Goal: Task Accomplishment & Management: Manage account settings

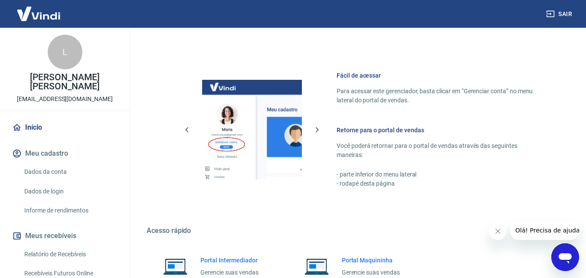
scroll to position [434, 0]
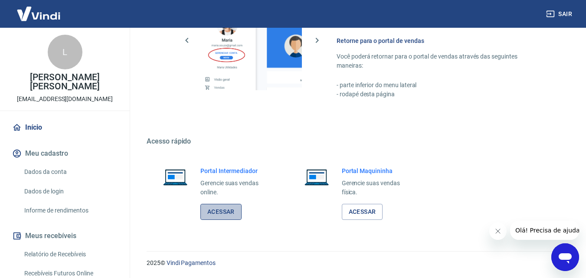
click at [230, 214] on link "Acessar" at bounding box center [220, 212] width 41 height 16
click at [563, 14] on button "Sair" at bounding box center [560, 14] width 31 height 16
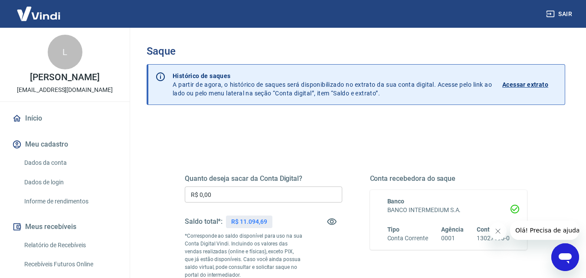
scroll to position [43, 0]
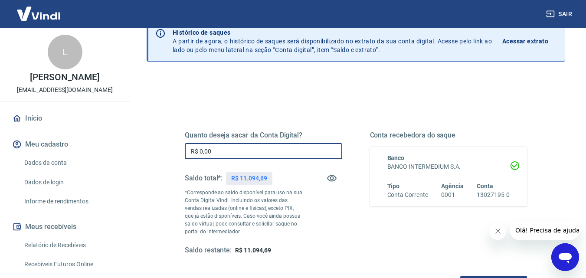
drag, startPoint x: 220, startPoint y: 151, endPoint x: 181, endPoint y: 151, distance: 39.5
click at [181, 151] on div "Quanto deseja sacar da Conta Digital? R$ 0,00 ​ Saldo total*: R$ 11.094,69 *Cor…" at bounding box center [355, 198] width 363 height 210
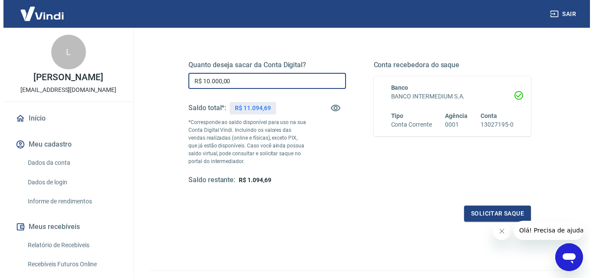
scroll to position [130, 0]
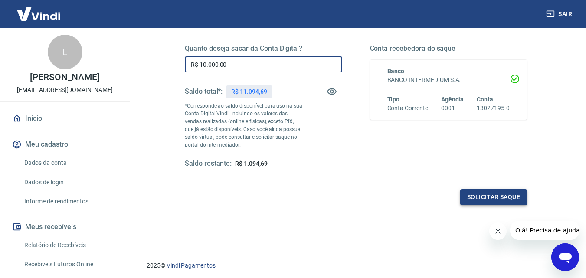
type input "R$ 10.000,00"
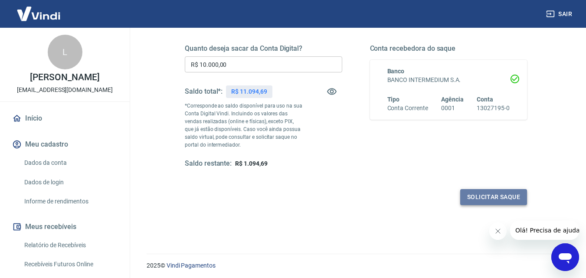
click at [489, 197] on button "Solicitar saque" at bounding box center [493, 197] width 67 height 16
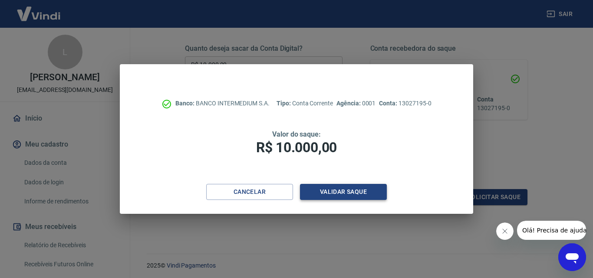
click at [340, 193] on button "Validar saque" at bounding box center [343, 192] width 87 height 16
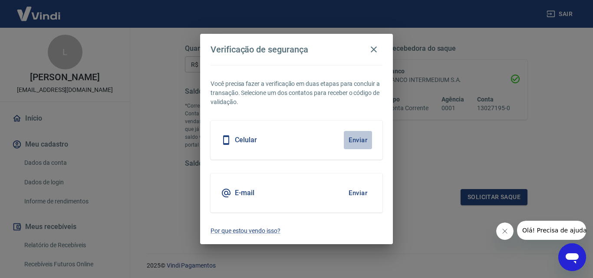
click at [362, 138] on button "Enviar" at bounding box center [358, 140] width 28 height 18
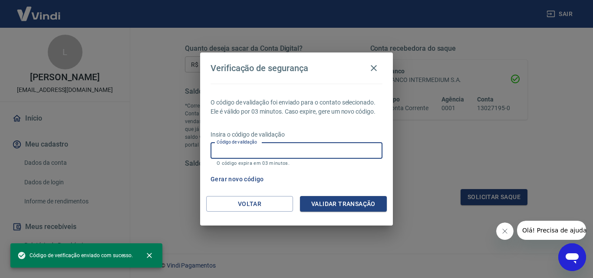
click at [250, 151] on input "Código de validação" at bounding box center [296, 151] width 172 height 16
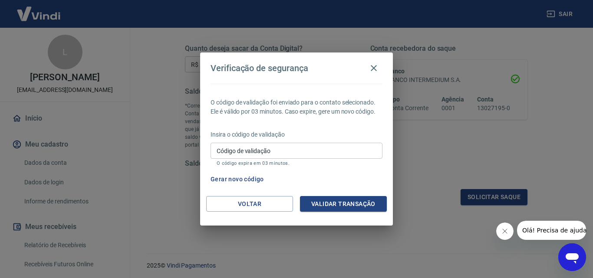
click at [348, 176] on div "Gerar novo código" at bounding box center [294, 179] width 175 height 16
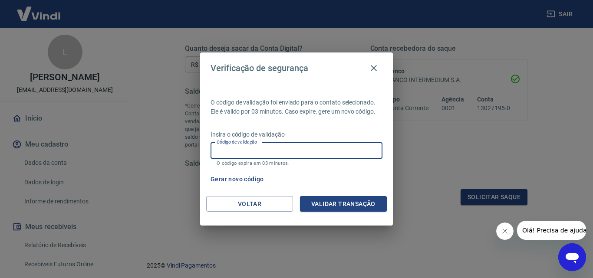
click at [246, 149] on input "Código de validação" at bounding box center [296, 151] width 172 height 16
type input "462184"
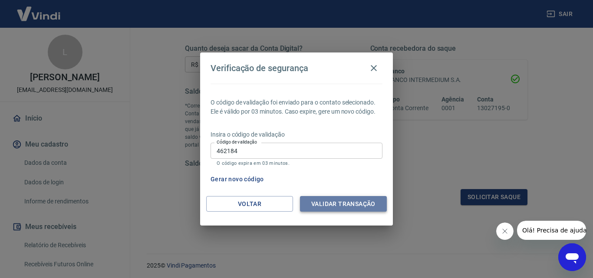
click at [315, 204] on button "Validar transação" at bounding box center [343, 204] width 87 height 16
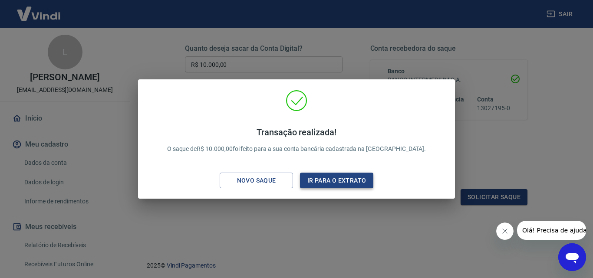
click at [329, 180] on button "Ir para o extrato" at bounding box center [336, 181] width 73 height 16
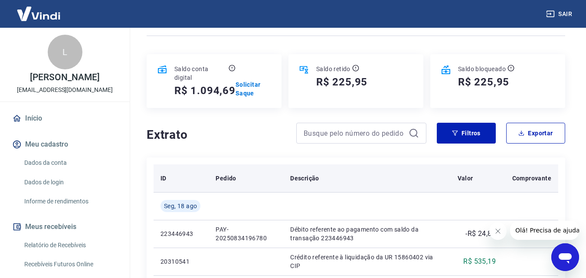
scroll to position [43, 0]
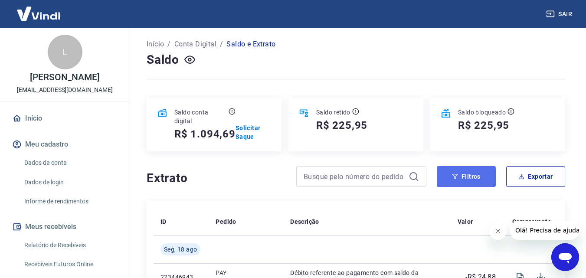
click at [478, 177] on button "Filtros" at bounding box center [466, 176] width 59 height 21
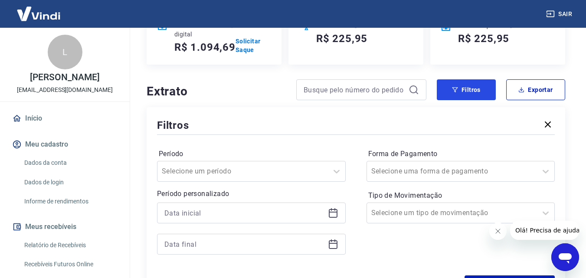
scroll to position [174, 0]
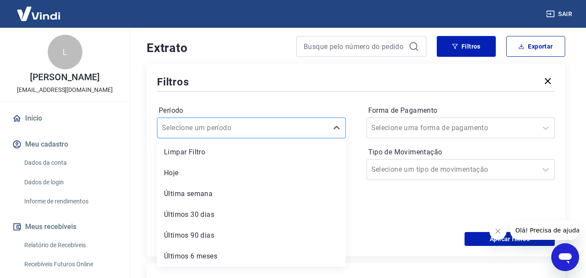
click at [316, 132] on div at bounding box center [243, 128] width 162 height 12
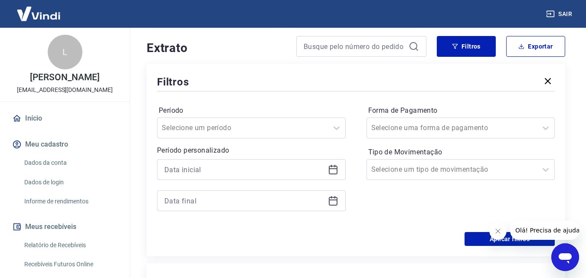
click at [363, 214] on div "Período Selecione um período Período personalizado Forma de Pagamento Selecione…" at bounding box center [356, 162] width 398 height 139
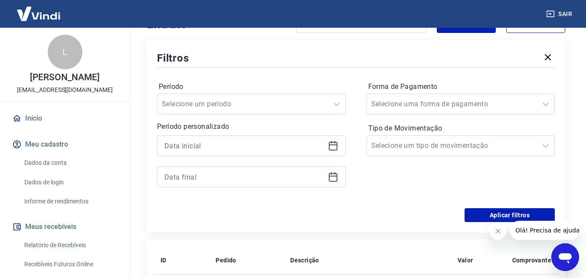
scroll to position [217, 0]
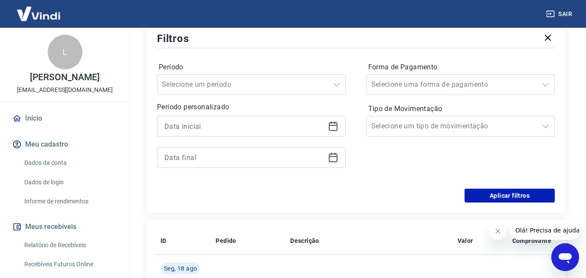
click at [332, 126] on icon at bounding box center [333, 126] width 10 height 10
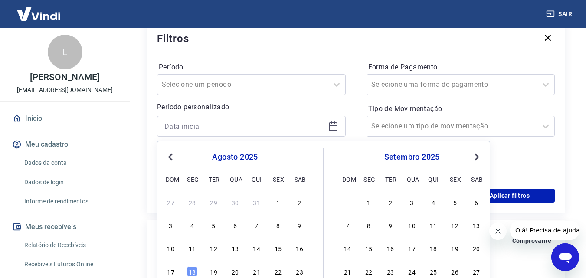
click at [167, 158] on button "Previous Month" at bounding box center [170, 157] width 10 height 10
click at [173, 202] on div "1" at bounding box center [171, 202] width 10 height 10
type input "[DATE]"
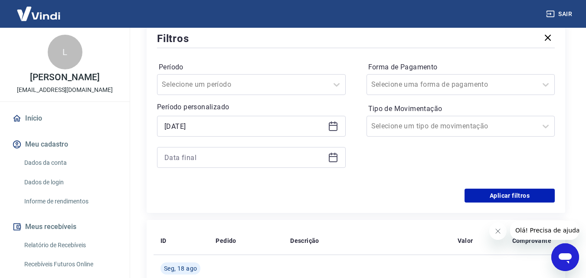
click at [332, 156] on icon at bounding box center [333, 156] width 9 height 1
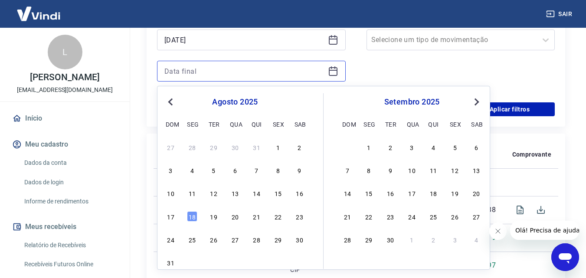
scroll to position [304, 0]
click at [170, 104] on button "Previous Month" at bounding box center [170, 101] width 10 height 10
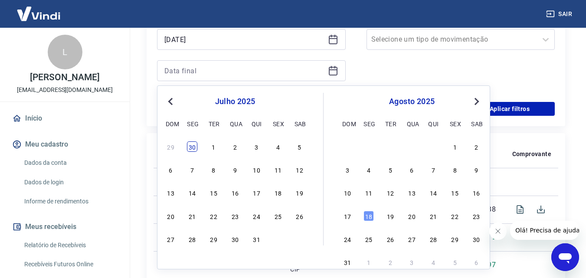
click at [195, 151] on div "30" at bounding box center [192, 146] width 10 height 10
type input "[DATE]"
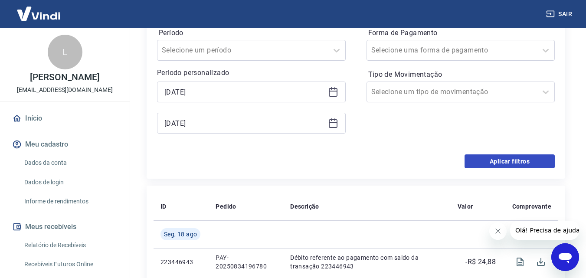
scroll to position [217, 0]
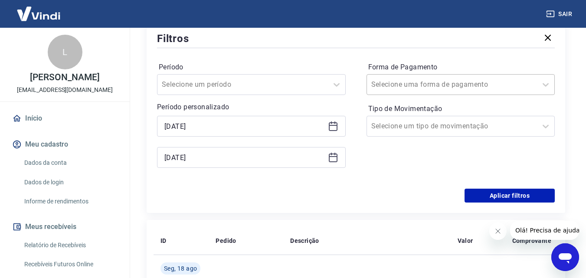
click at [424, 87] on input "Forma de Pagamento" at bounding box center [415, 84] width 88 height 10
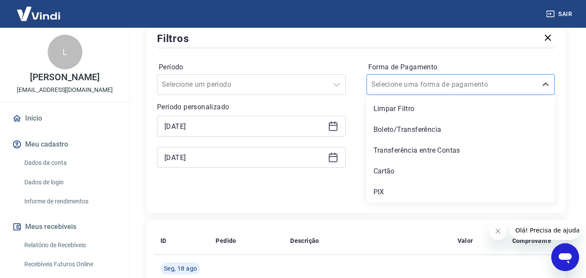
click at [424, 87] on input "Forma de Pagamento" at bounding box center [415, 84] width 88 height 10
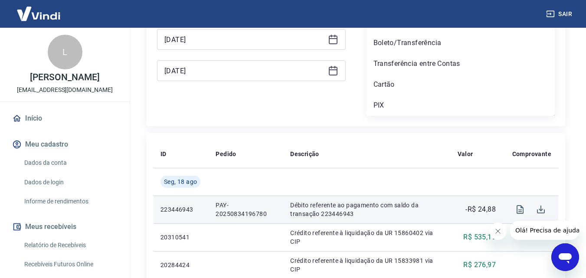
scroll to position [260, 0]
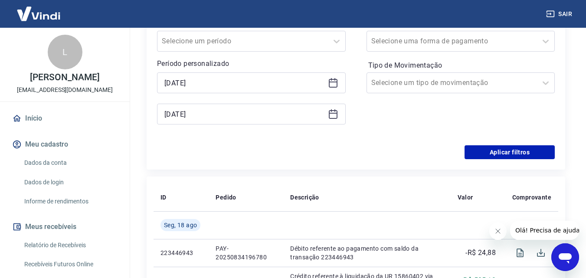
click at [310, 153] on div "Aplicar filtros" at bounding box center [356, 152] width 398 height 14
click at [452, 84] on div at bounding box center [452, 83] width 162 height 12
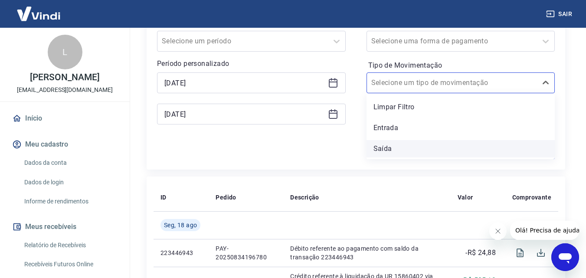
click at [384, 147] on div "Saída" at bounding box center [461, 148] width 189 height 17
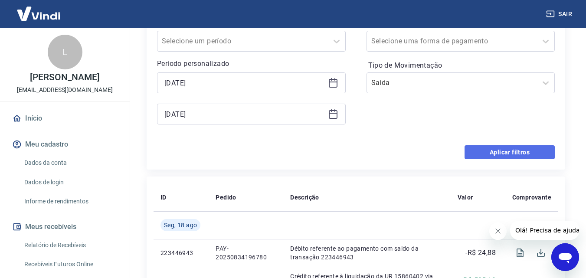
click at [489, 151] on button "Aplicar filtros" at bounding box center [510, 152] width 90 height 14
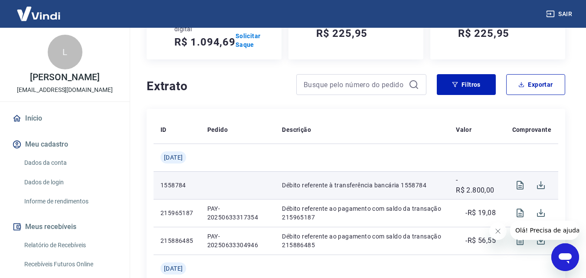
scroll to position [130, 0]
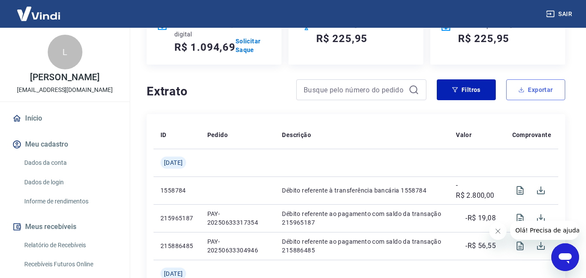
click at [542, 90] on button "Exportar" at bounding box center [535, 89] width 59 height 21
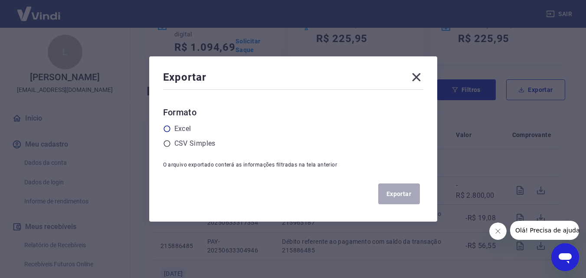
click at [186, 127] on label "Excel" at bounding box center [182, 129] width 17 height 10
click at [0, 0] on input "radio" at bounding box center [0, 0] width 0 height 0
click at [402, 197] on button "Exportar" at bounding box center [399, 194] width 42 height 21
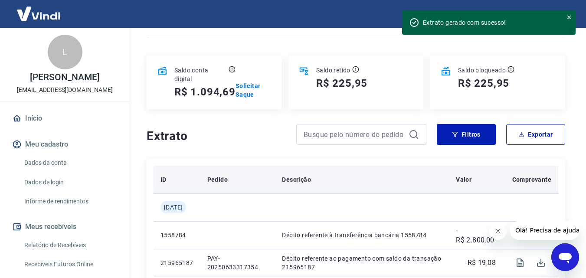
scroll to position [43, 0]
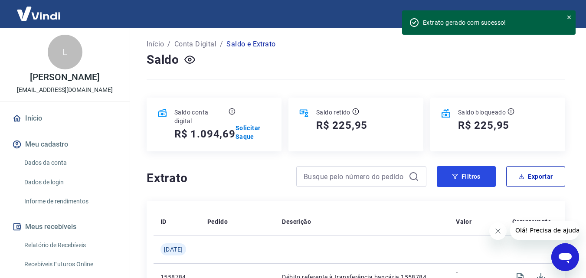
drag, startPoint x: 456, startPoint y: 176, endPoint x: 344, endPoint y: 173, distance: 111.5
click at [456, 176] on icon "button" at bounding box center [455, 177] width 6 height 6
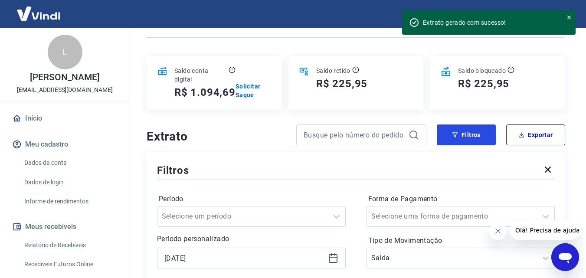
scroll to position [130, 0]
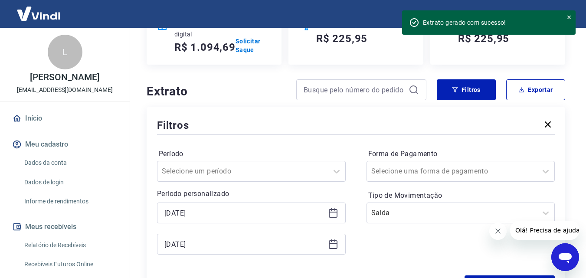
click at [335, 213] on icon at bounding box center [333, 213] width 10 height 10
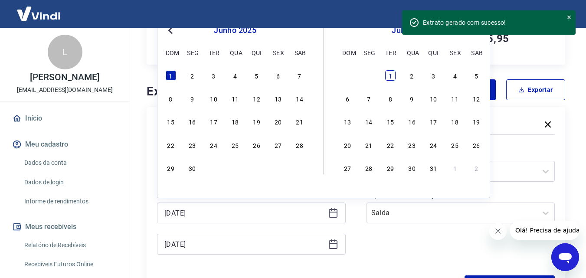
click at [388, 76] on div "1" at bounding box center [390, 75] width 10 height 10
type input "[DATE]"
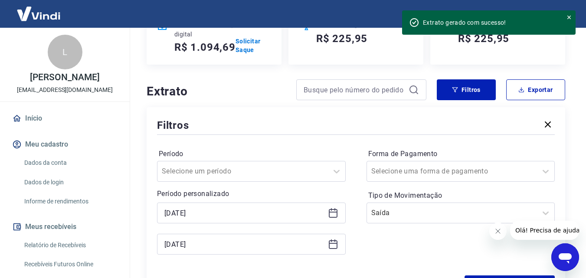
click at [333, 244] on icon at bounding box center [333, 243] width 9 height 1
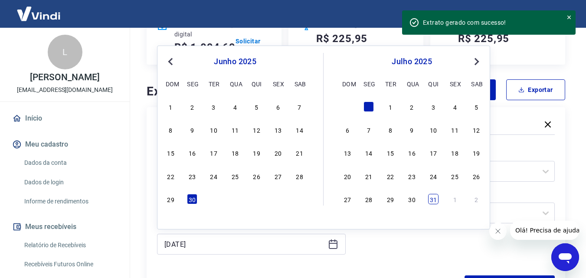
click at [438, 197] on div "31" at bounding box center [433, 199] width 10 height 10
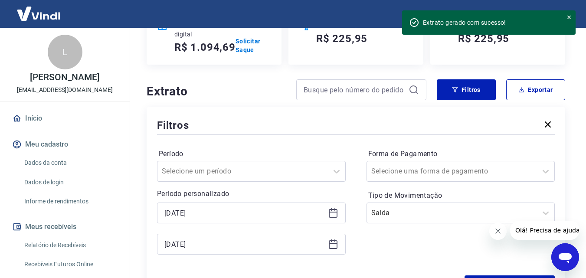
type input "[DATE]"
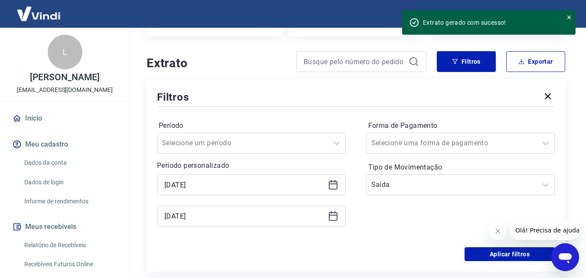
scroll to position [174, 0]
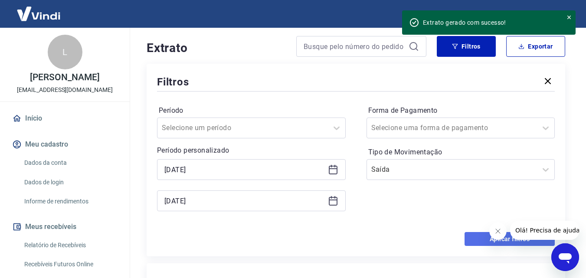
click at [477, 238] on button "Aplicar filtros" at bounding box center [510, 239] width 90 height 14
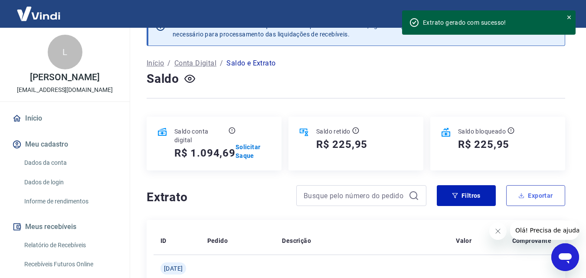
scroll to position [174, 0]
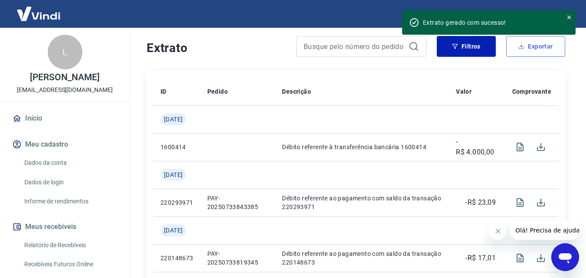
click at [532, 48] on button "Exportar" at bounding box center [535, 46] width 59 height 21
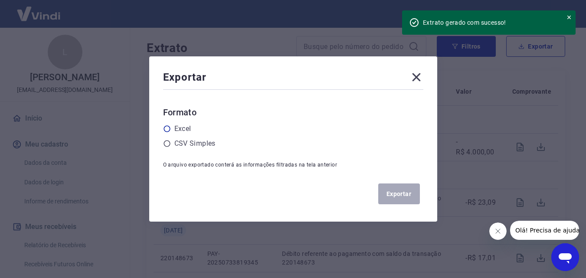
click at [176, 129] on div "Excel" at bounding box center [293, 129] width 260 height 10
drag, startPoint x: 181, startPoint y: 128, endPoint x: 163, endPoint y: 130, distance: 17.6
click at [181, 127] on label "Excel" at bounding box center [182, 129] width 17 height 10
click at [0, 0] on input "radio" at bounding box center [0, 0] width 0 height 0
click at [397, 196] on button "Exportar" at bounding box center [399, 194] width 42 height 21
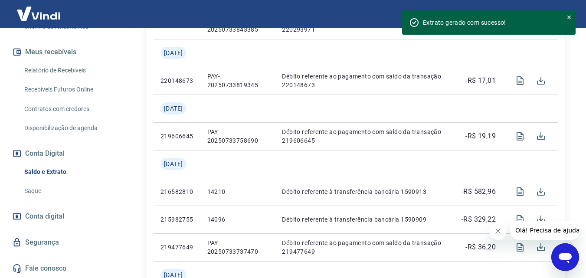
scroll to position [347, 0]
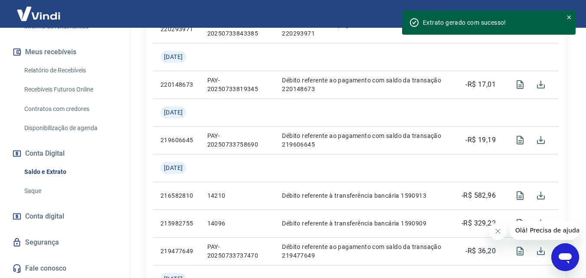
click at [568, 17] on icon at bounding box center [569, 17] width 6 height 6
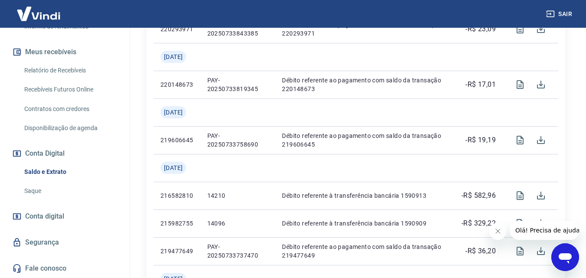
click at [568, 12] on button "Sair" at bounding box center [560, 14] width 31 height 16
